Goal: Task Accomplishment & Management: Use online tool/utility

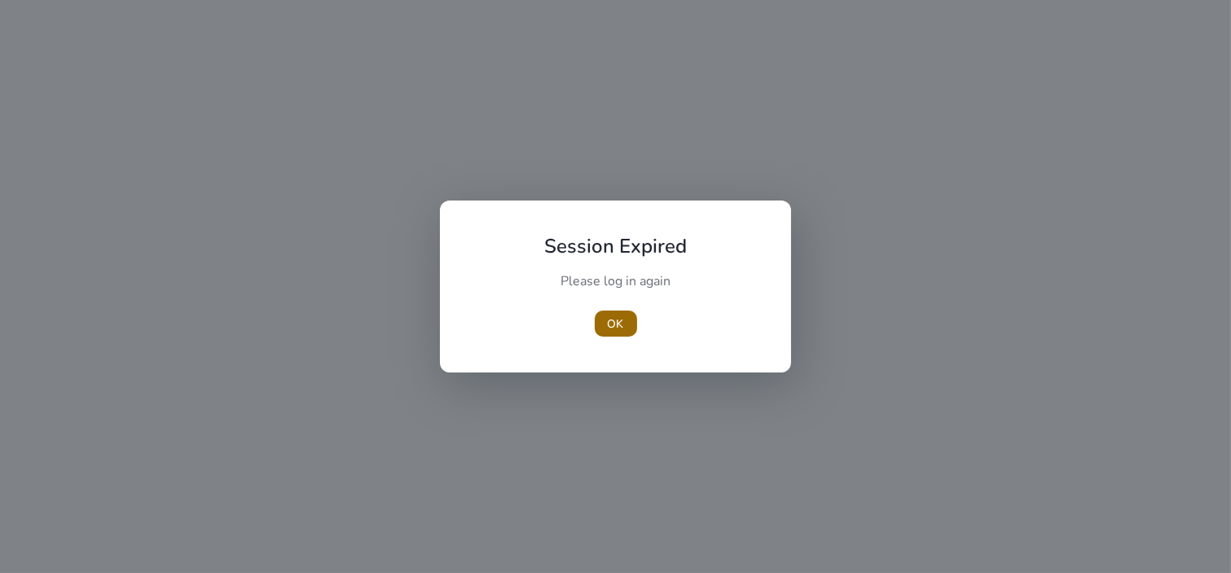
click at [621, 319] on span "OK" at bounding box center [616, 323] width 16 height 17
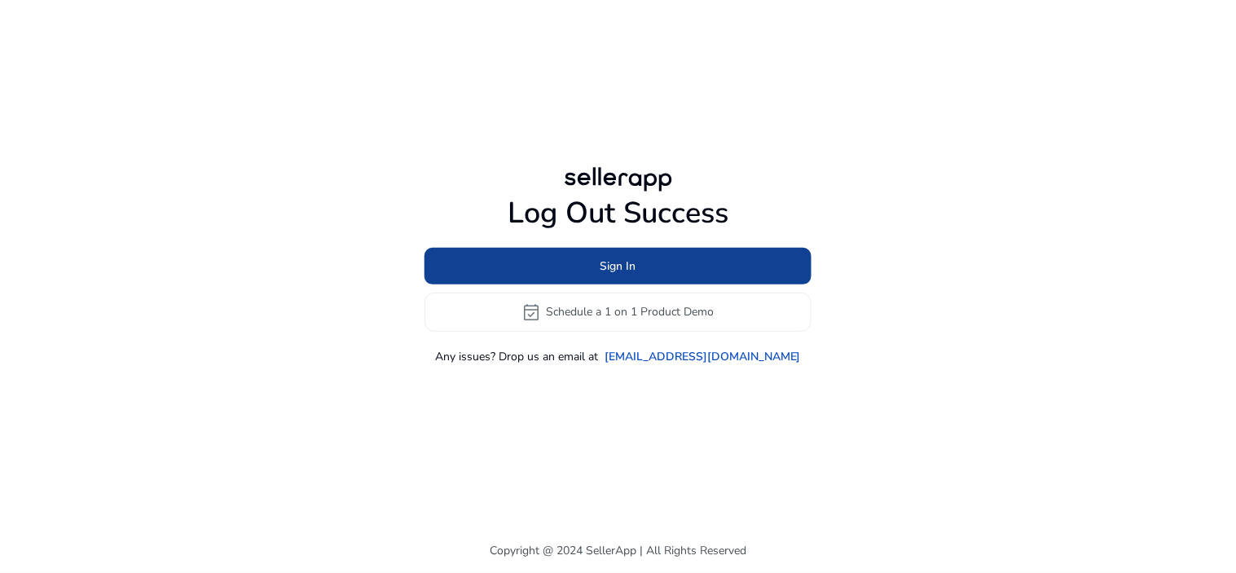
click at [550, 269] on span at bounding box center [618, 265] width 387 height 39
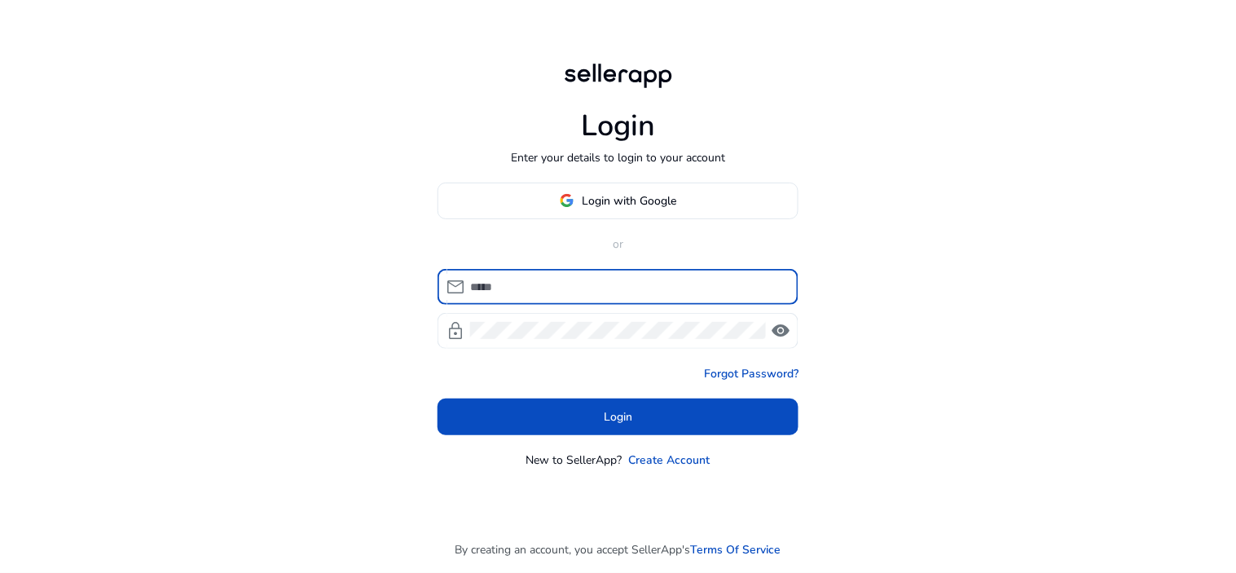
click at [590, 205] on span "Login with Google" at bounding box center [630, 200] width 95 height 17
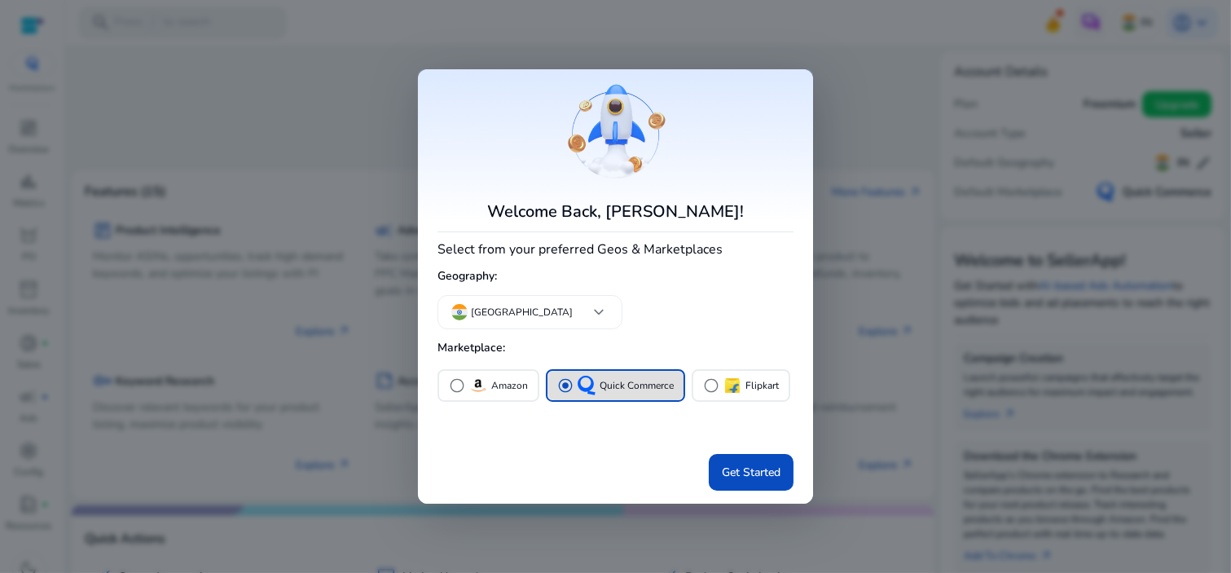
click at [973, 259] on div at bounding box center [615, 286] width 1231 height 573
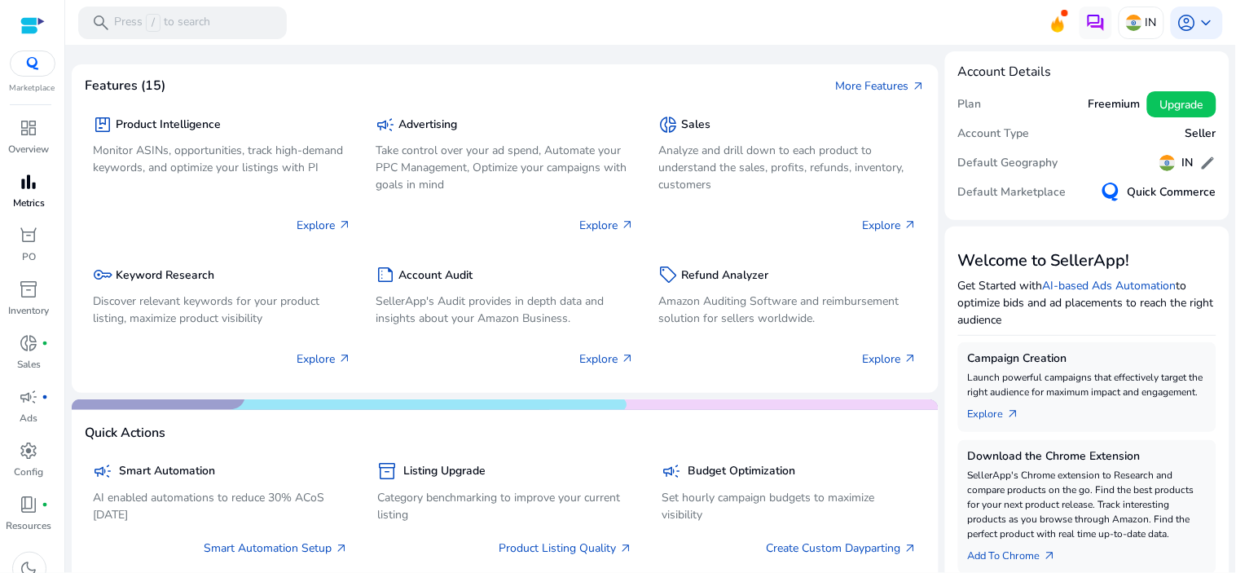
click at [30, 204] on p "Metrics" at bounding box center [29, 203] width 32 height 15
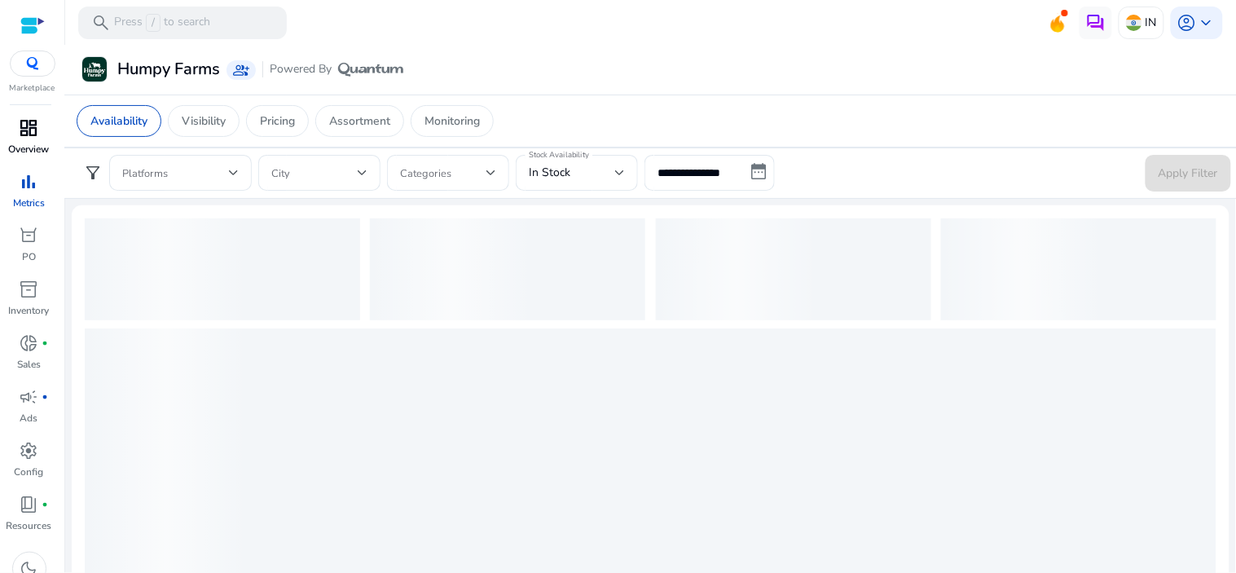
click at [23, 134] on span "dashboard" at bounding box center [30, 128] width 20 height 20
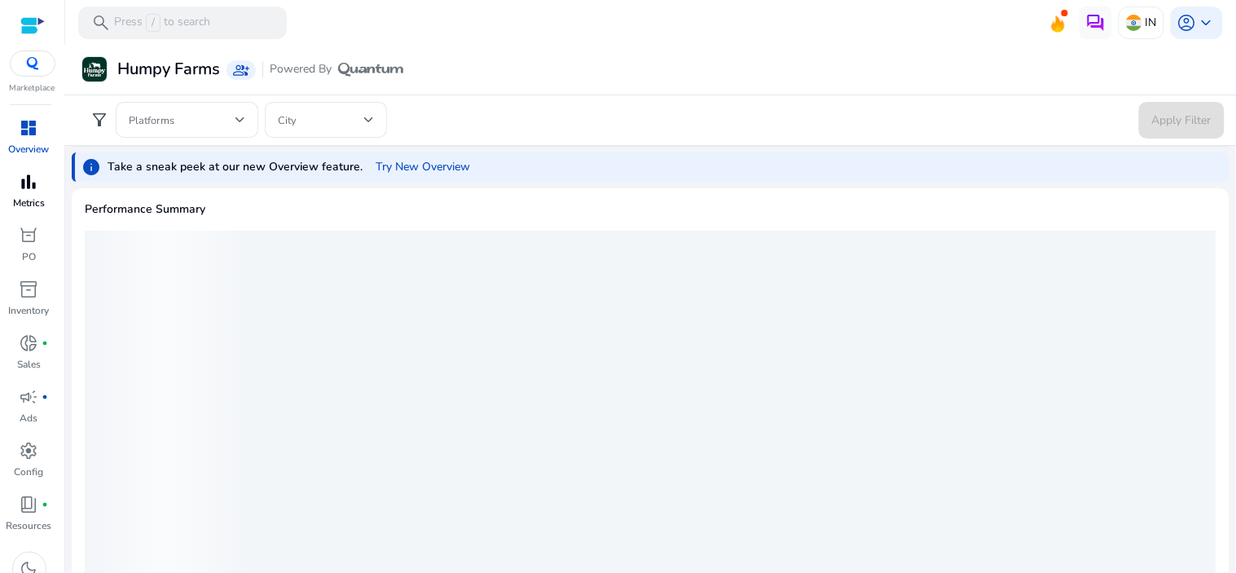
click at [29, 181] on span "bar_chart" at bounding box center [30, 182] width 20 height 20
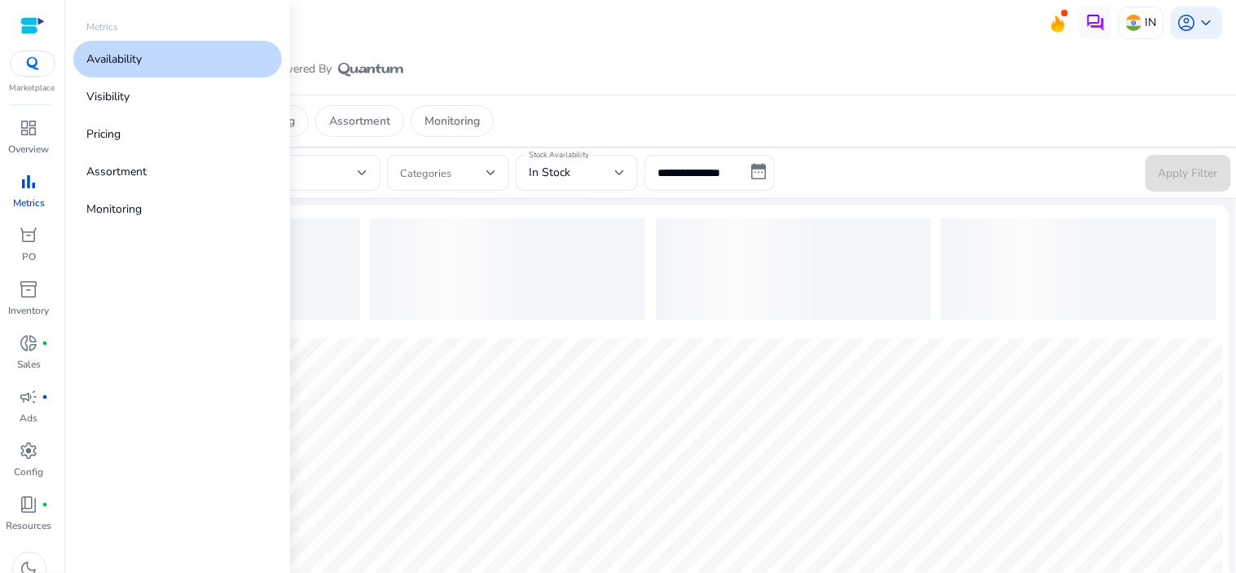
click at [134, 55] on p "Availability" at bounding box center [113, 59] width 55 height 17
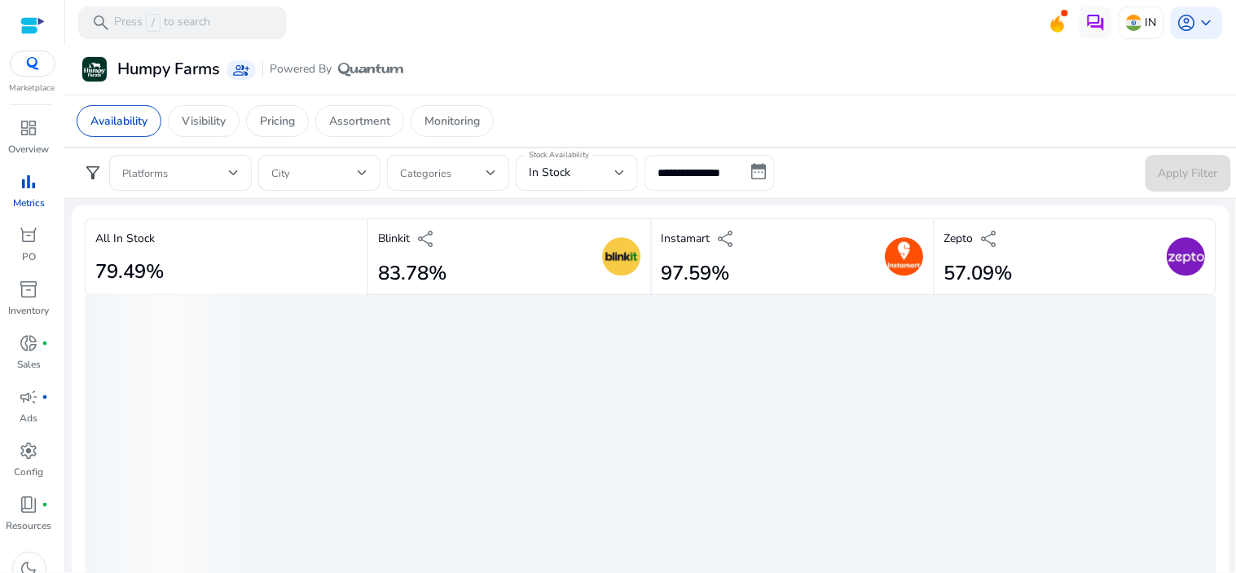
click at [756, 173] on input "**********" at bounding box center [710, 173] width 130 height 36
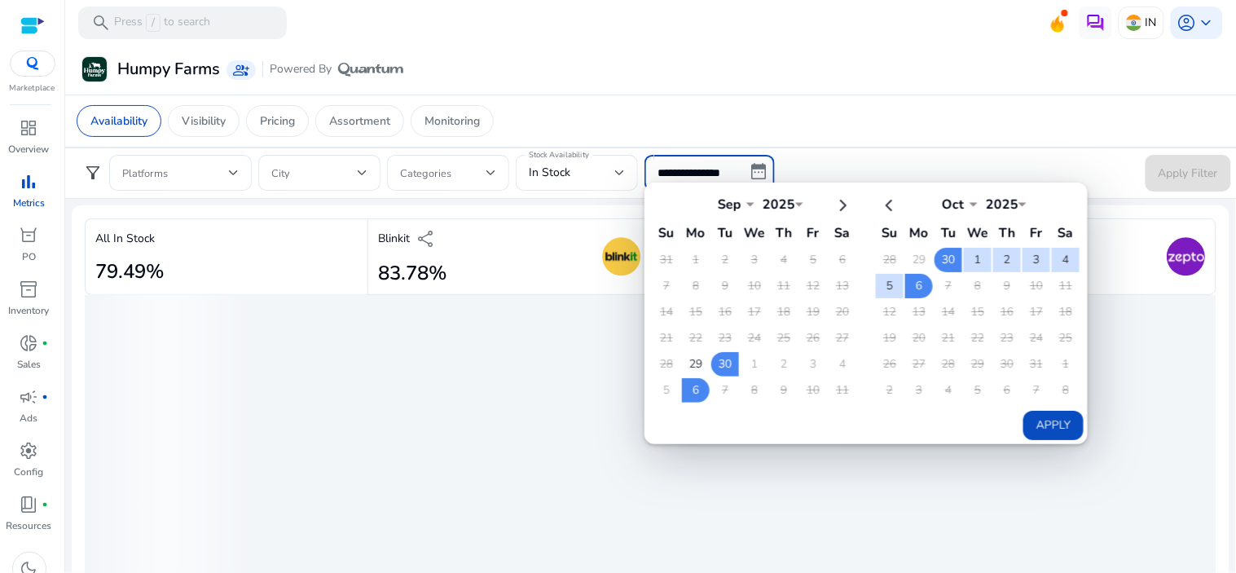
select select "*"
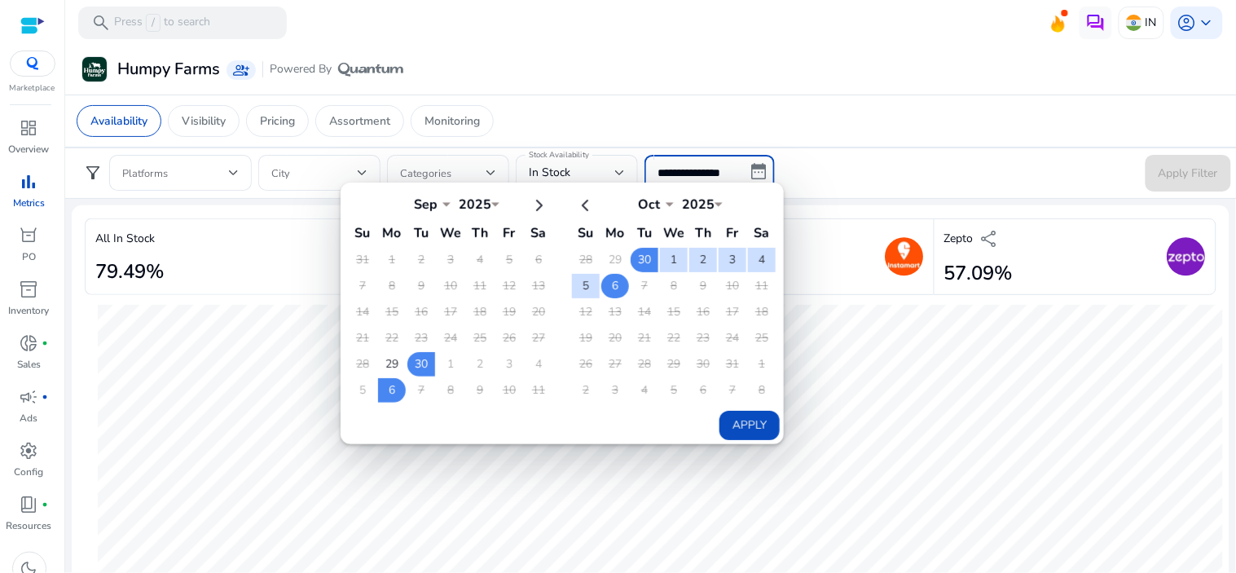
click at [601, 286] on td "6" at bounding box center [615, 286] width 28 height 24
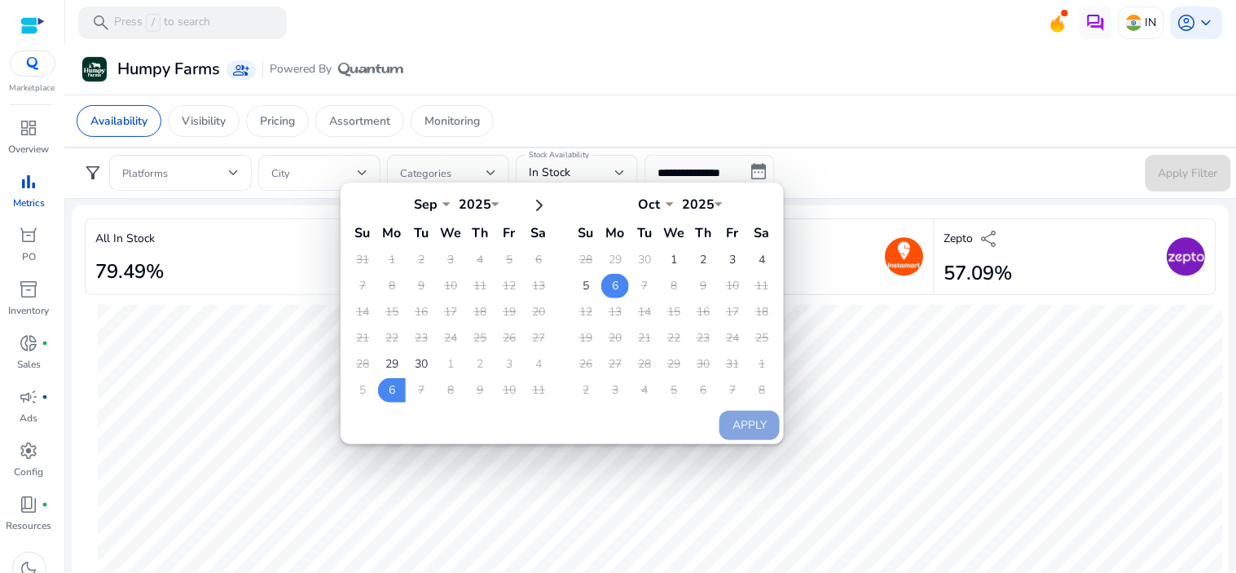
click at [608, 285] on td "6" at bounding box center [615, 286] width 28 height 24
click at [751, 412] on button "Apply" at bounding box center [750, 425] width 60 height 29
type input "**********"
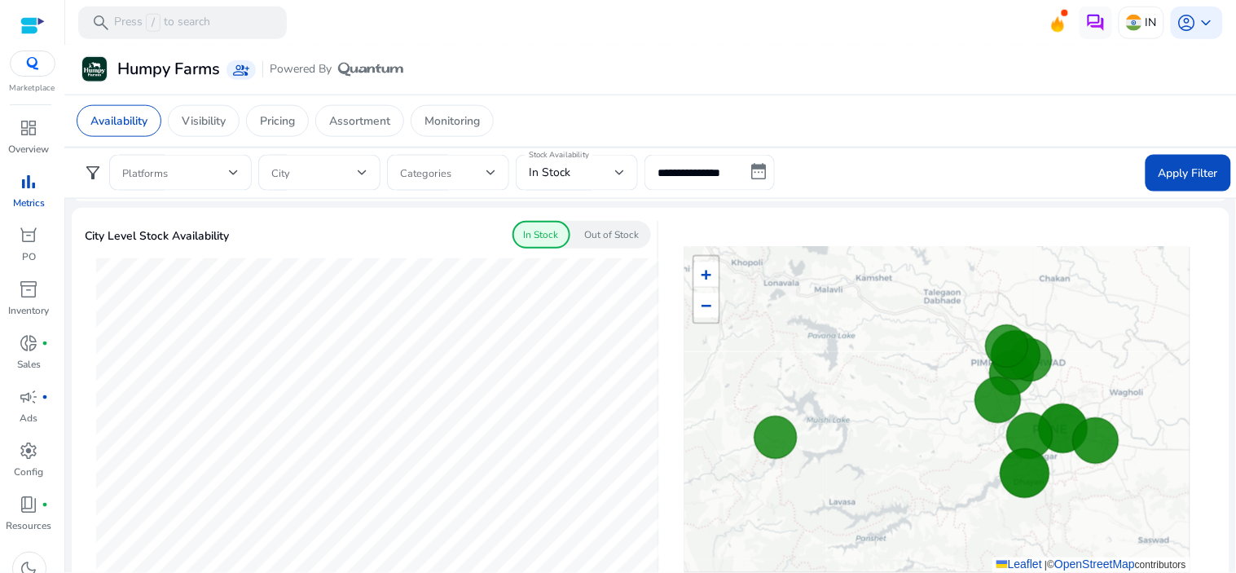
scroll to position [996, 0]
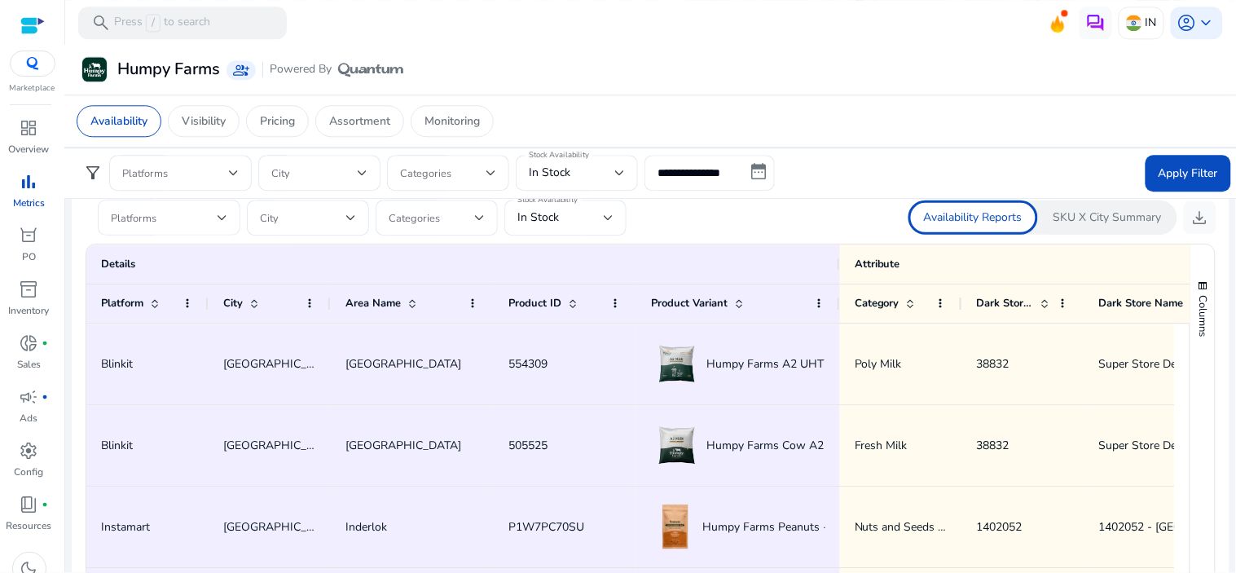
click at [233, 222] on div "Platforms" at bounding box center [169, 218] width 143 height 36
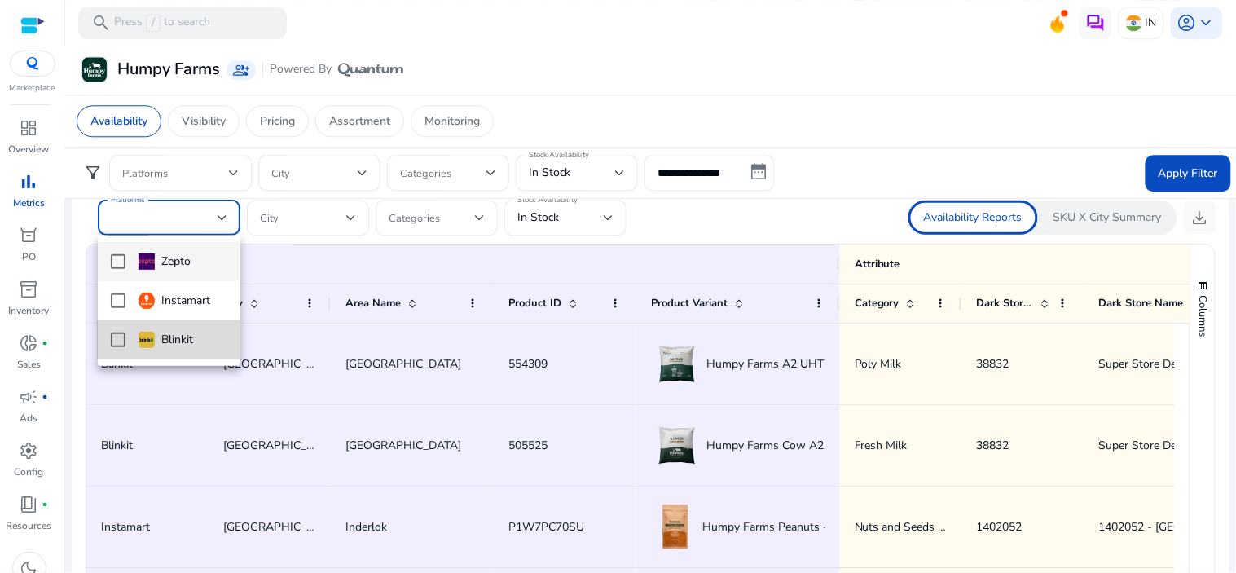
click at [121, 343] on mat-pseudo-checkbox at bounding box center [118, 339] width 15 height 15
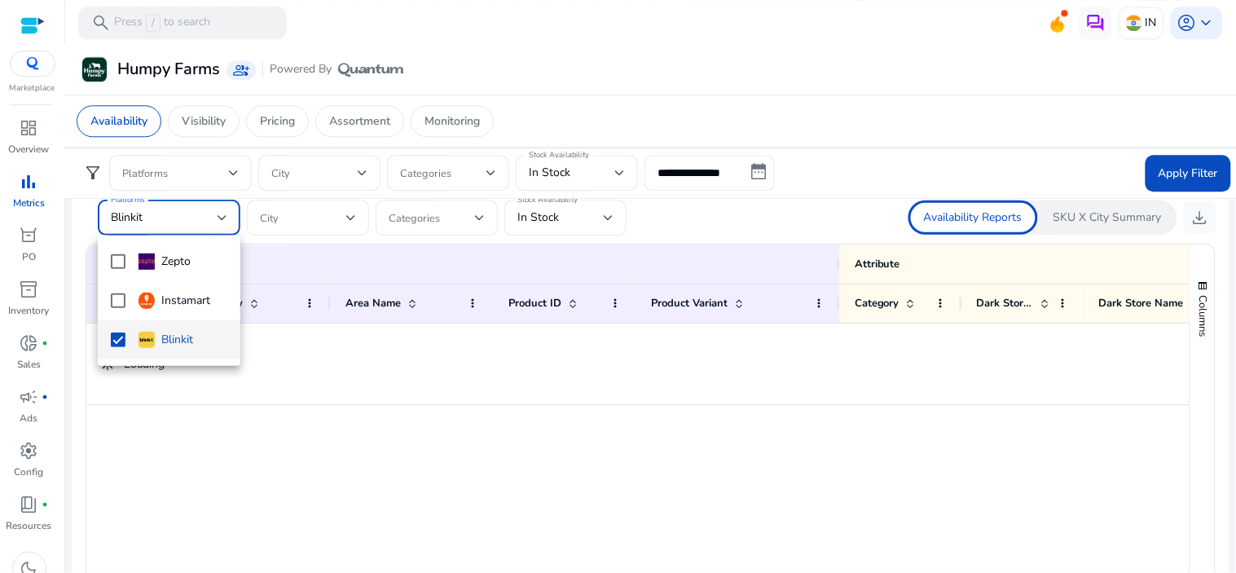
click at [470, 222] on div at bounding box center [618, 286] width 1236 height 573
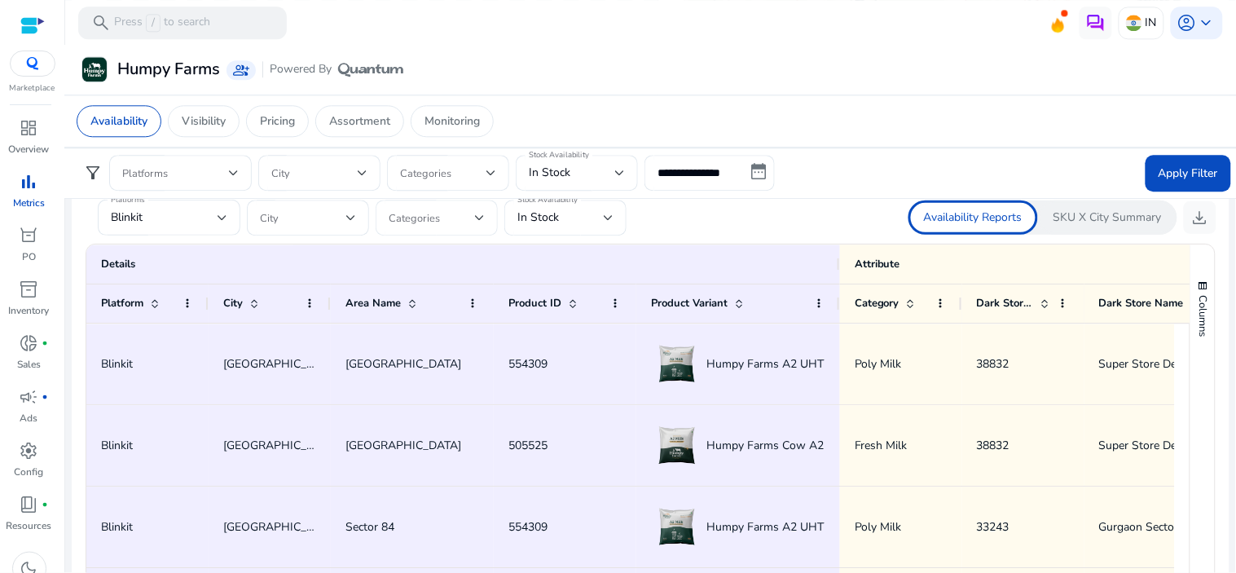
click at [471, 222] on span at bounding box center [432, 218] width 86 height 18
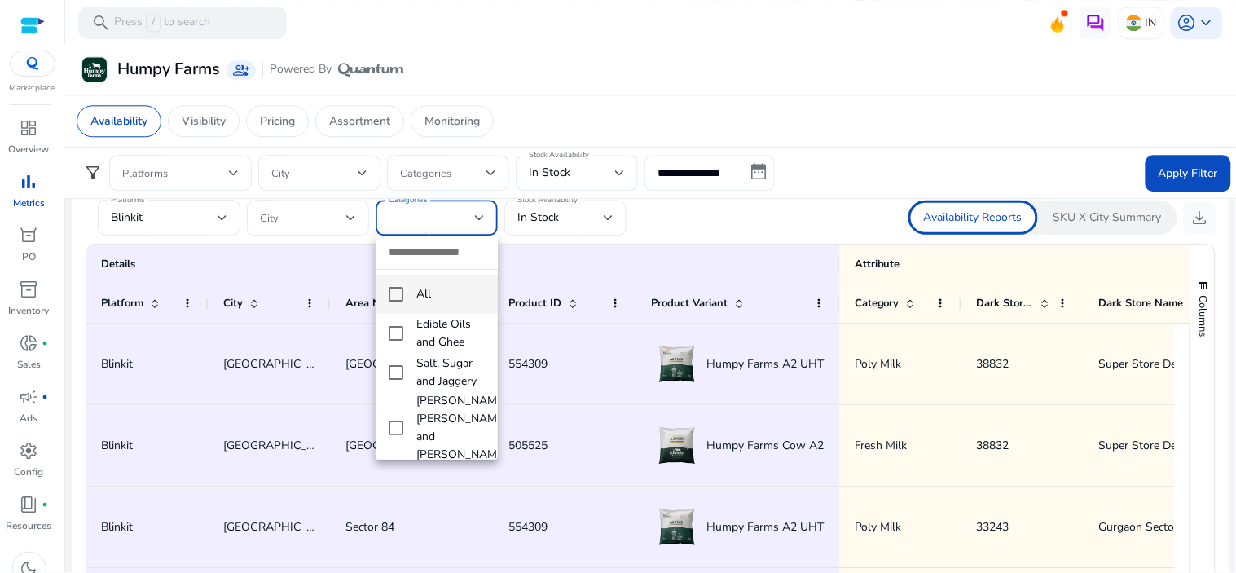
scroll to position [0, 0]
click at [329, 221] on div at bounding box center [618, 286] width 1236 height 573
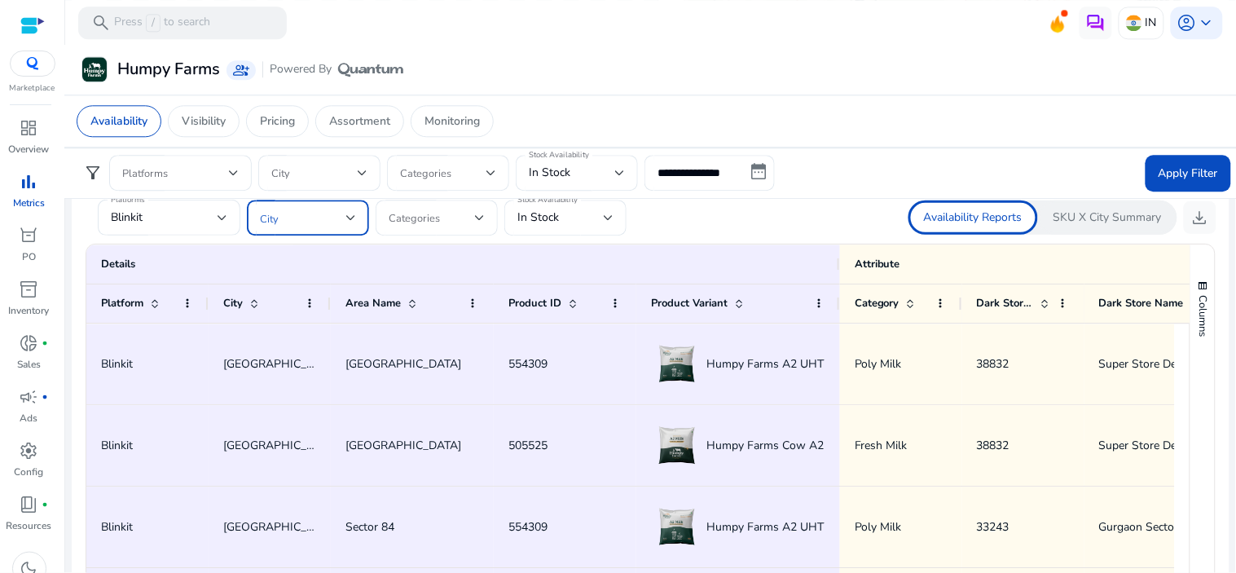
click at [336, 221] on span at bounding box center [303, 218] width 86 height 18
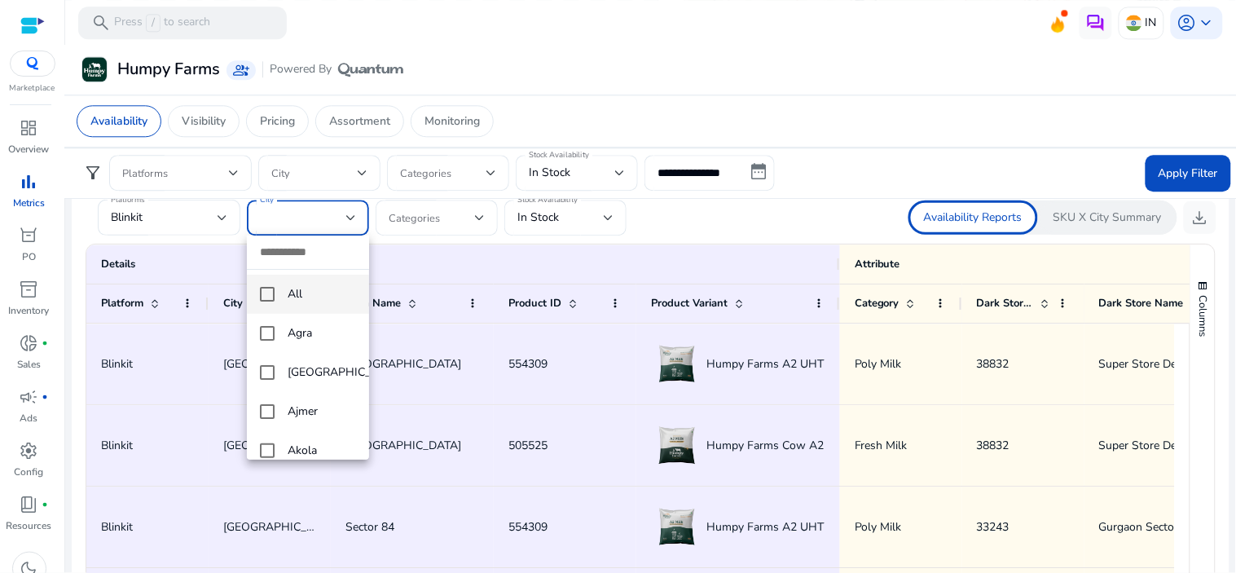
click at [254, 299] on mat-option "All" at bounding box center [308, 294] width 122 height 39
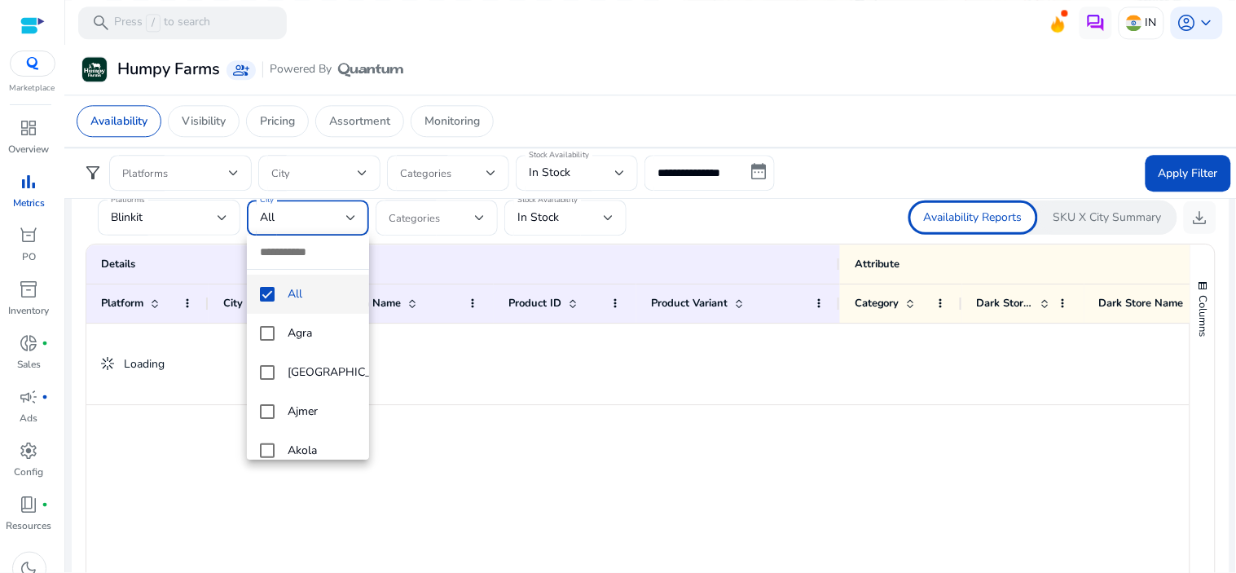
click at [531, 224] on div at bounding box center [618, 286] width 1236 height 573
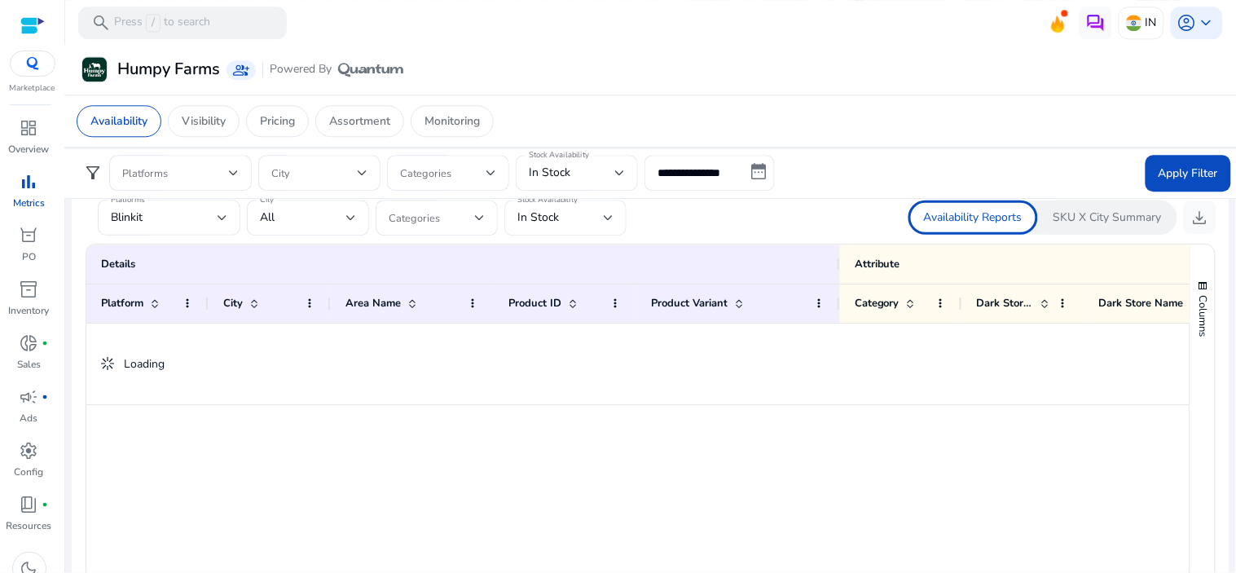
click at [548, 228] on div "In Stock" at bounding box center [565, 218] width 96 height 36
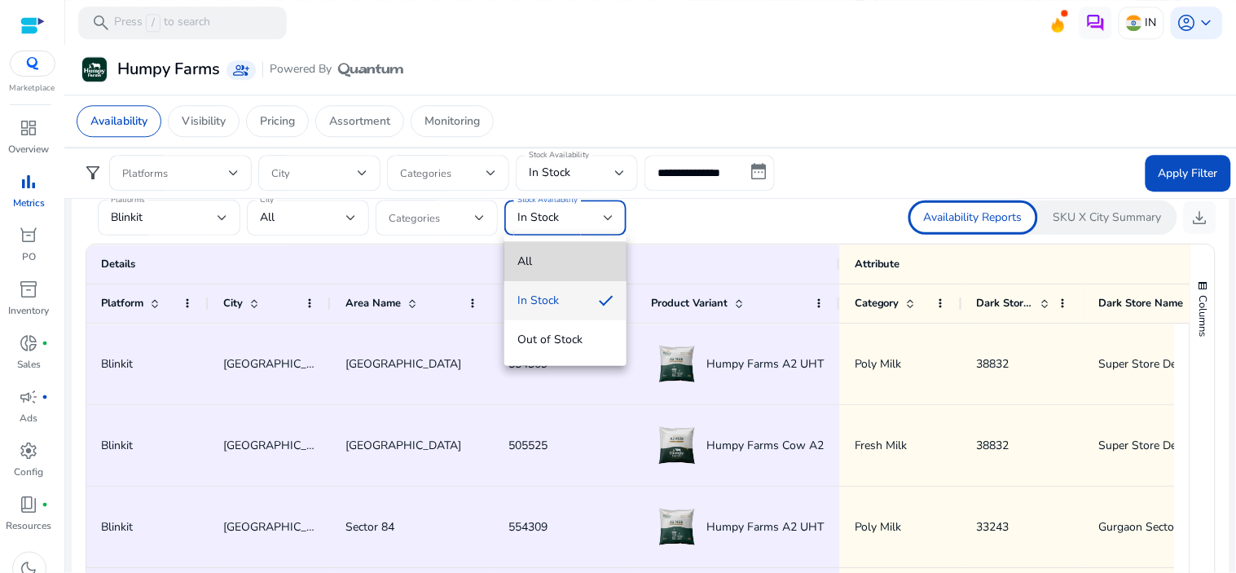
click at [542, 266] on span "All" at bounding box center [565, 262] width 96 height 18
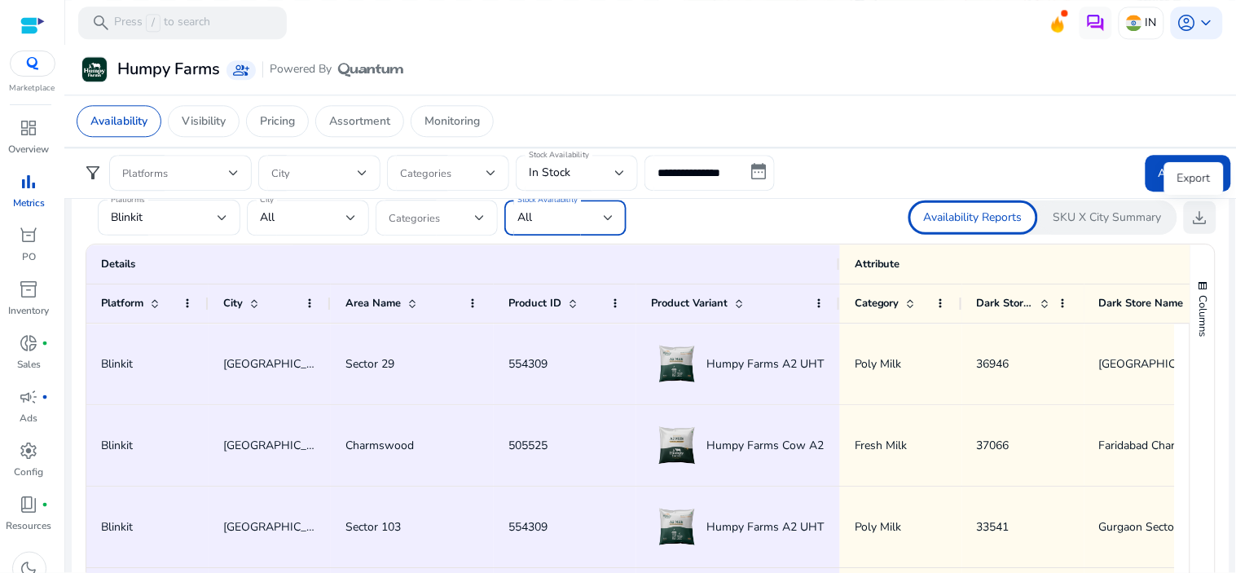
click at [1191, 221] on span "download" at bounding box center [1201, 218] width 20 height 20
